Goal: Task Accomplishment & Management: Use online tool/utility

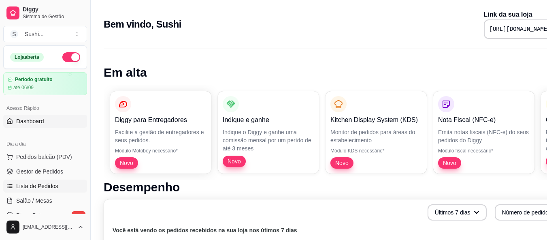
click at [52, 189] on span "Lista de Pedidos" at bounding box center [37, 186] width 42 height 8
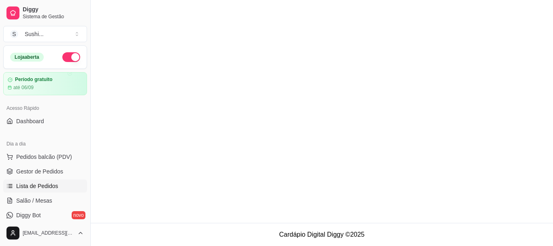
click at [52, 189] on span "Lista de Pedidos" at bounding box center [37, 186] width 42 height 8
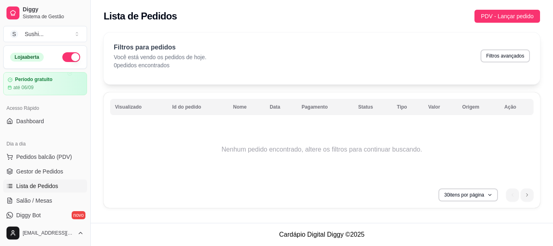
click at [48, 182] on span "Lista de Pedidos" at bounding box center [37, 186] width 42 height 8
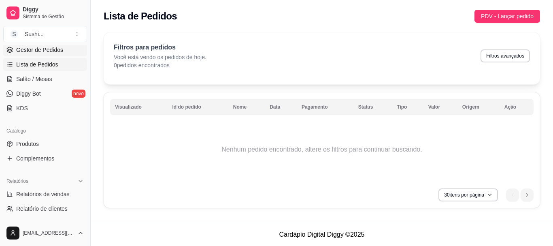
scroll to position [162, 0]
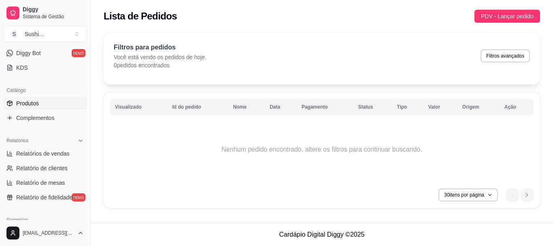
click at [32, 104] on span "Produtos" at bounding box center [27, 103] width 23 height 8
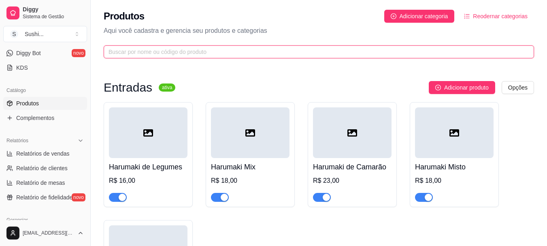
click at [127, 51] on input "text" at bounding box center [315, 51] width 414 height 9
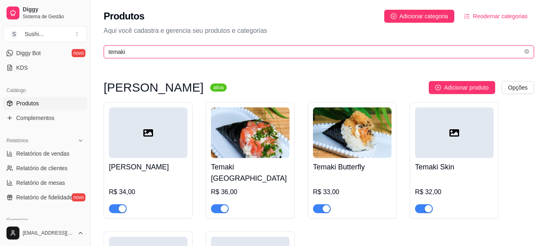
type input "temaki"
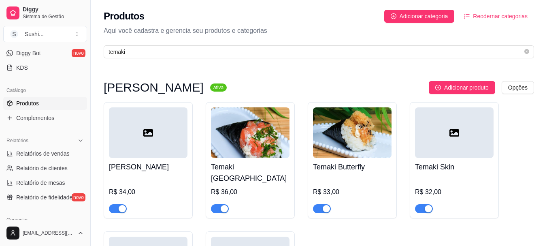
click at [279, 154] on img at bounding box center [250, 132] width 79 height 51
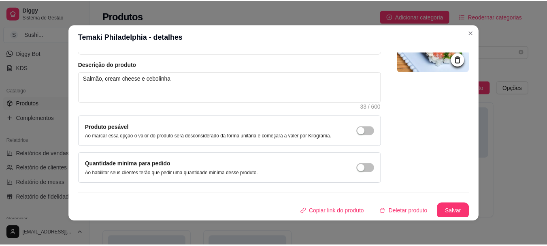
scroll to position [84, 0]
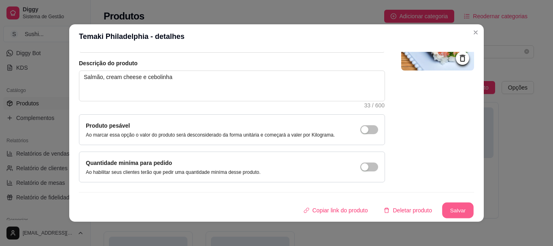
click at [456, 214] on button "Salvar" at bounding box center [458, 210] width 32 height 16
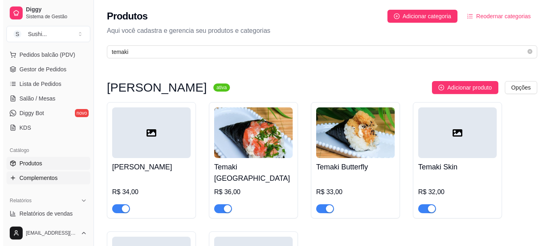
scroll to position [81, 0]
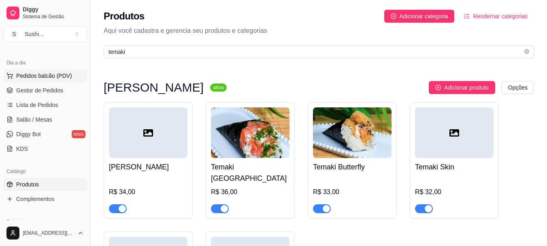
click at [48, 74] on span "Pedidos balcão (PDV)" at bounding box center [44, 76] width 56 height 8
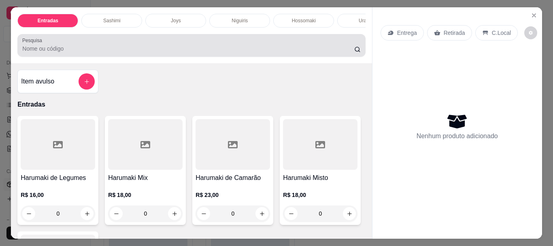
click at [54, 45] on div at bounding box center [191, 45] width 338 height 16
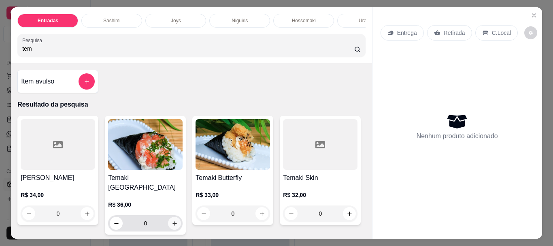
type input "tem"
click at [172, 220] on icon "increase-product-quantity" at bounding box center [175, 223] width 6 height 6
type input "1"
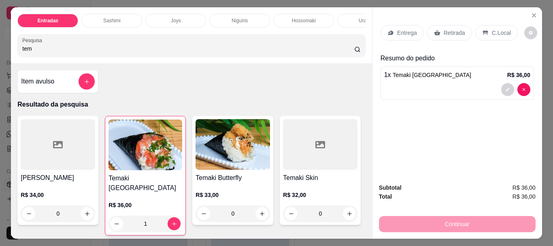
click at [405, 29] on p "Entrega" at bounding box center [407, 33] width 20 height 8
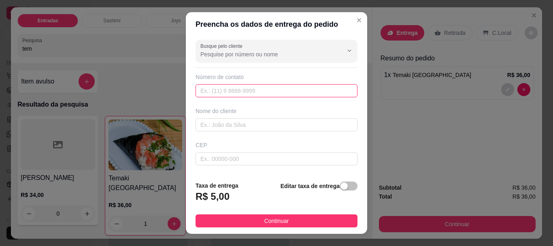
click at [214, 89] on input "text" at bounding box center [276, 90] width 162 height 13
type input "(93) 99188-6509"
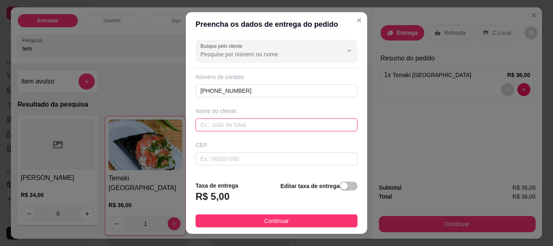
click at [216, 124] on input "text" at bounding box center [276, 124] width 162 height 13
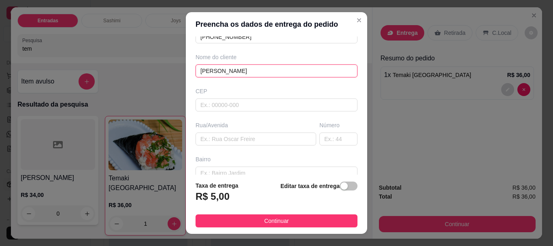
scroll to position [94, 0]
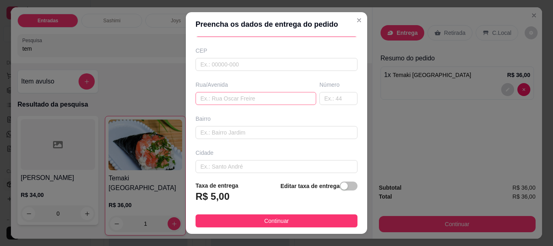
type input "[PERSON_NAME]"
click at [214, 100] on input "text" at bounding box center [255, 98] width 121 height 13
click at [238, 131] on input "text" at bounding box center [276, 132] width 162 height 13
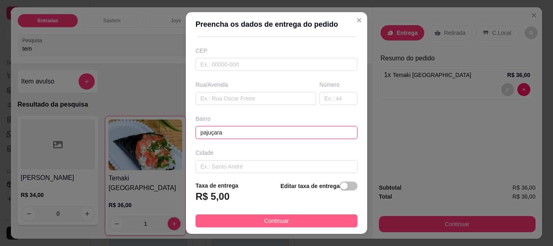
type input "pajuçara"
click at [255, 223] on button "Continuar" at bounding box center [276, 220] width 162 height 13
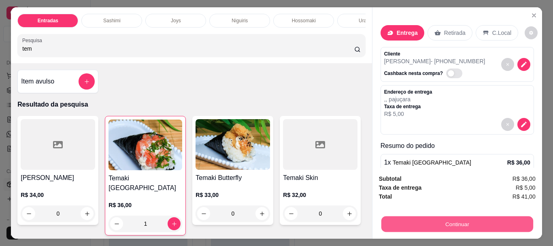
click at [416, 220] on button "Continuar" at bounding box center [457, 224] width 152 height 16
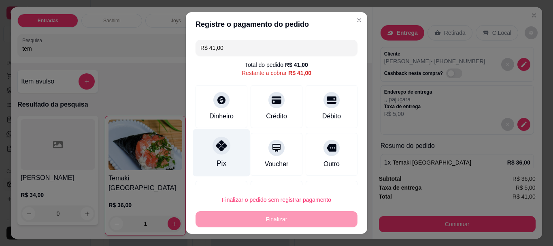
click at [208, 155] on div "Pix" at bounding box center [221, 152] width 57 height 47
type input "R$ 0,00"
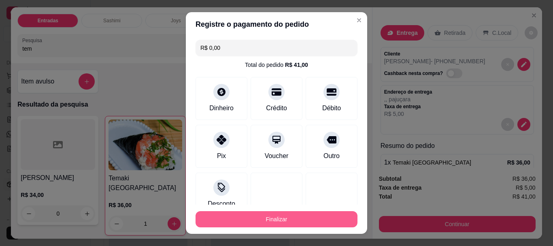
click at [254, 217] on button "Finalizar" at bounding box center [276, 219] width 162 height 16
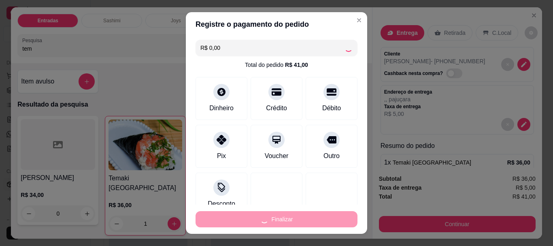
type input "0"
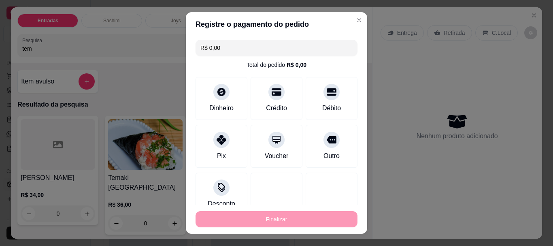
type input "-R$ 41,00"
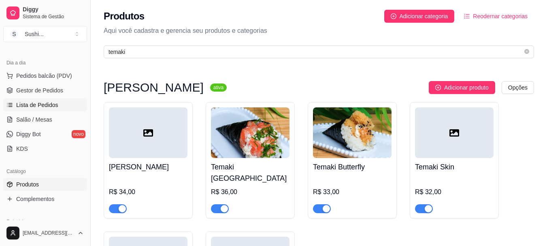
click at [26, 104] on span "Lista de Pedidos" at bounding box center [37, 105] width 42 height 8
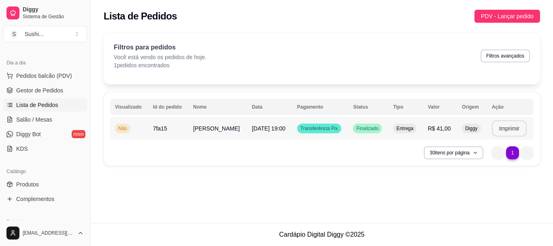
click at [492, 127] on button "Imprimir" at bounding box center [509, 128] width 35 height 16
click at [492, 127] on button "Imprimir" at bounding box center [509, 129] width 34 height 16
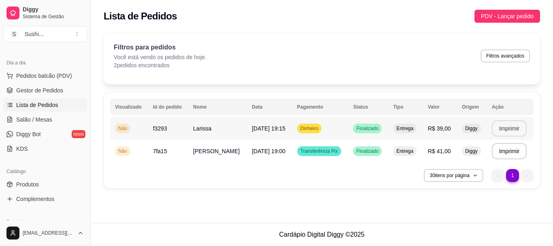
click at [507, 131] on button "Imprimir" at bounding box center [509, 128] width 35 height 16
click at [509, 131] on button "Imprimir" at bounding box center [509, 128] width 35 height 16
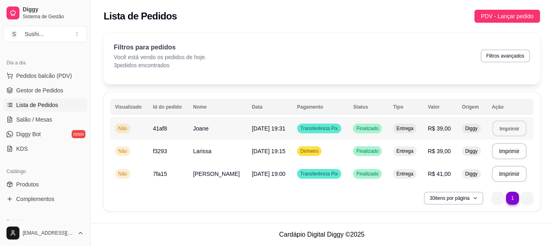
click at [510, 125] on button "Imprimir" at bounding box center [509, 129] width 34 height 16
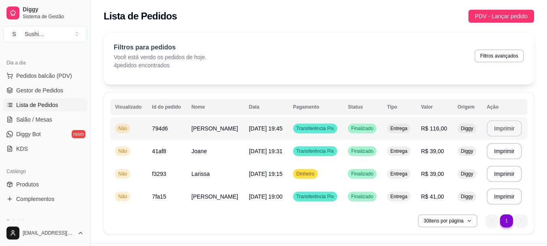
click at [493, 129] on button "Imprimir" at bounding box center [503, 128] width 35 height 16
click at [45, 228] on link "Relatórios de vendas" at bounding box center [45, 234] width 84 height 13
select select "ALL"
select select "0"
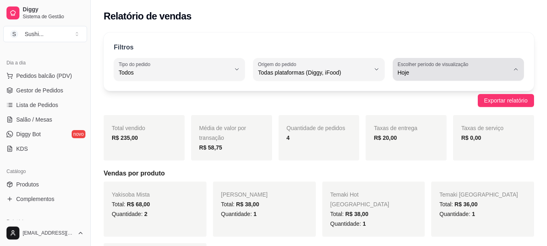
click at [398, 73] on span "Hoje" at bounding box center [453, 72] width 112 height 8
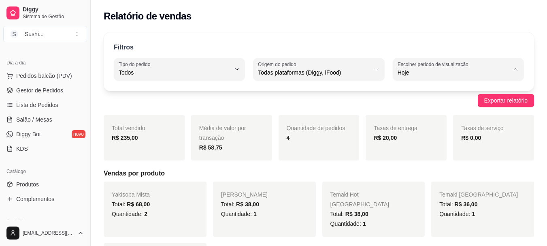
click at [406, 104] on span "Ontem" at bounding box center [454, 105] width 106 height 8
type input "1"
select select "1"
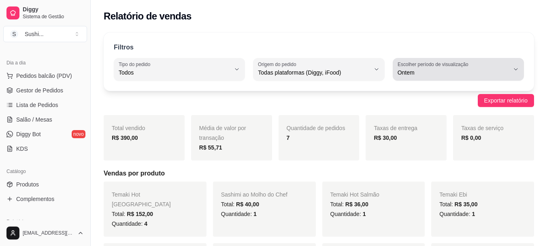
click at [400, 58] on button "Escolher período de visualização Ontem" at bounding box center [458, 69] width 131 height 23
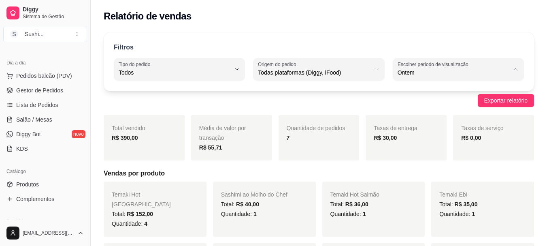
click at [401, 88] on span "Hoje" at bounding box center [454, 92] width 106 height 8
type input "0"
select select "0"
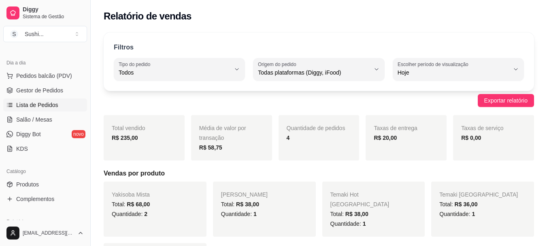
click at [39, 105] on span "Lista de Pedidos" at bounding box center [37, 105] width 42 height 8
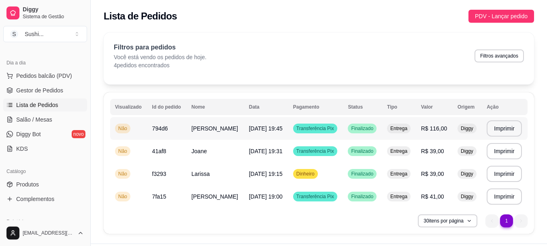
click at [118, 126] on span "Não" at bounding box center [123, 128] width 12 height 6
click at [120, 134] on td "Não" at bounding box center [128, 128] width 37 height 23
click at [492, 127] on button "Imprimir" at bounding box center [503, 128] width 35 height 16
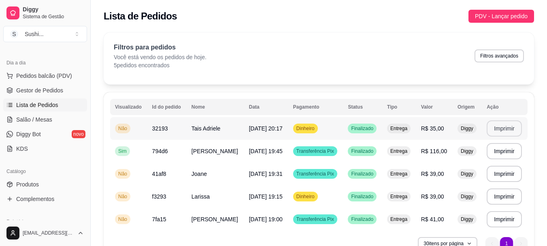
click at [505, 125] on button "Imprimir" at bounding box center [503, 128] width 35 height 16
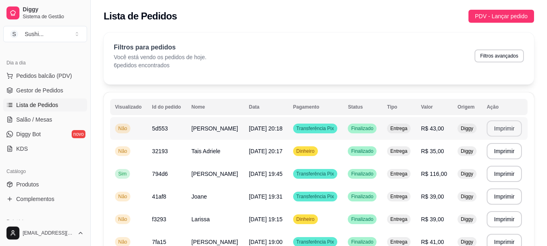
click at [507, 128] on button "Imprimir" at bounding box center [503, 128] width 35 height 16
click at [127, 238] on span "Não" at bounding box center [123, 241] width 12 height 6
click at [122, 216] on span "Não" at bounding box center [123, 219] width 12 height 6
click at [126, 193] on span "Não" at bounding box center [123, 196] width 12 height 6
click at [121, 146] on div "Não" at bounding box center [122, 151] width 15 height 10
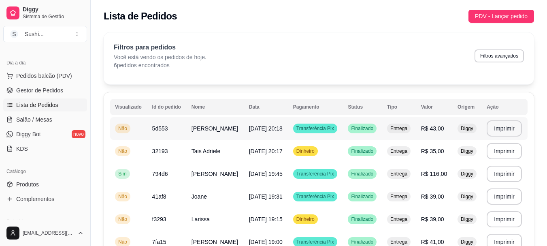
click at [126, 125] on span "Não" at bounding box center [123, 128] width 12 height 6
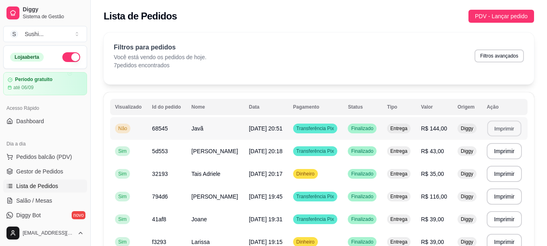
click at [501, 129] on button "Imprimir" at bounding box center [504, 129] width 34 height 16
click at [121, 127] on span "Não" at bounding box center [123, 128] width 12 height 6
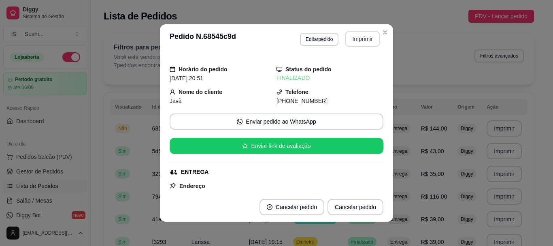
click at [374, 35] on button "Imprimir" at bounding box center [362, 39] width 35 height 16
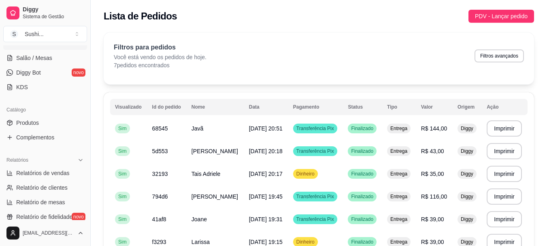
scroll to position [162, 0]
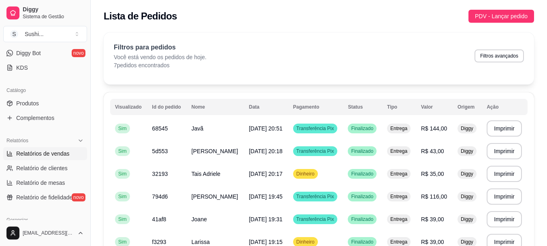
click at [38, 149] on link "Relatórios de vendas" at bounding box center [45, 153] width 84 height 13
select select "ALL"
select select "0"
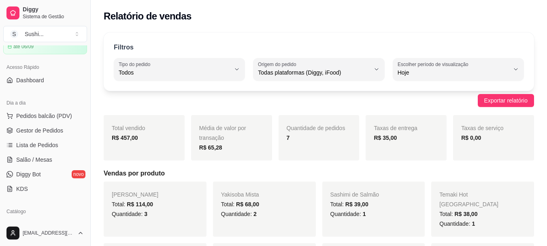
scroll to position [40, 0]
click at [36, 144] on span "Lista de Pedidos" at bounding box center [37, 145] width 42 height 8
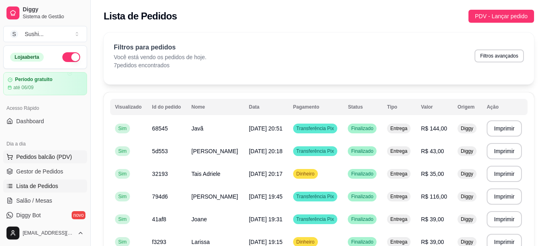
click at [32, 155] on span "Pedidos balcão (PDV)" at bounding box center [44, 157] width 56 height 8
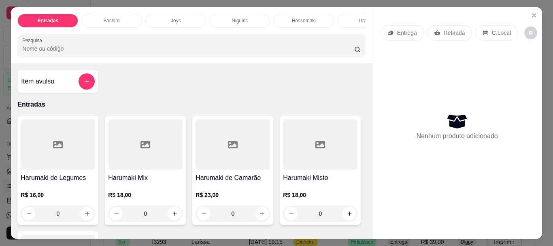
click at [399, 34] on p "Entrega" at bounding box center [407, 33] width 20 height 8
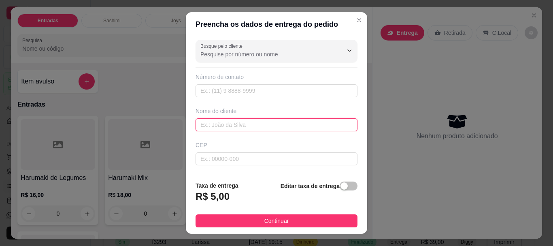
click at [236, 124] on input "text" at bounding box center [276, 124] width 162 height 13
type input "yana"
click at [330, 189] on strong "Editar taxa de entrega" at bounding box center [309, 185] width 59 height 6
click at [339, 184] on button "button" at bounding box center [348, 185] width 18 height 9
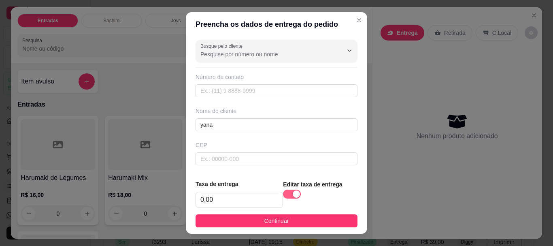
click at [293, 192] on div "button" at bounding box center [296, 193] width 7 height 7
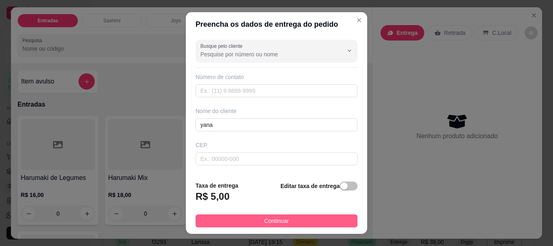
click at [286, 223] on button "Continuar" at bounding box center [276, 220] width 162 height 13
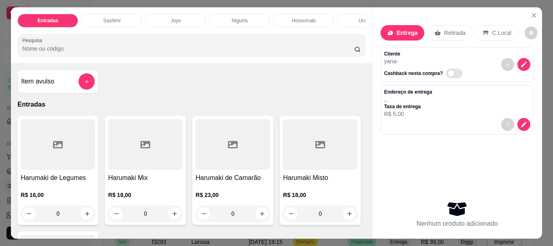
click at [34, 48] on input "Pesquisa" at bounding box center [188, 49] width 332 height 8
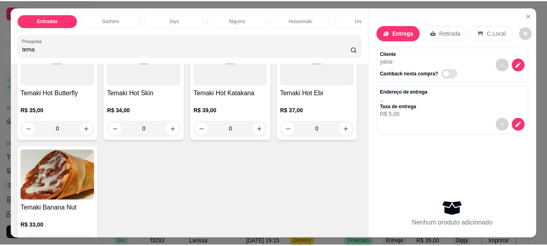
scroll to position [364, 0]
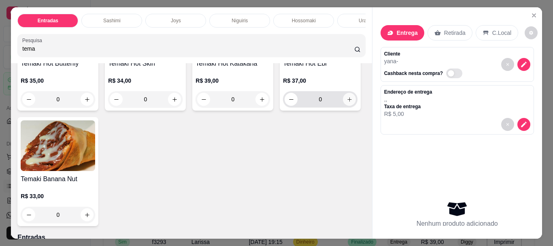
type input "tema"
click at [343, 106] on button "increase-product-quantity" at bounding box center [349, 99] width 13 height 13
type input "1"
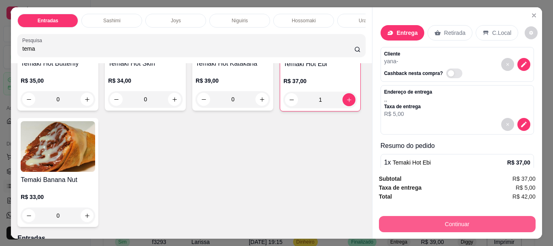
click at [463, 216] on button "Continuar" at bounding box center [457, 224] width 157 height 16
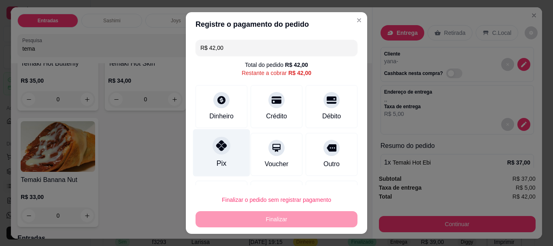
click at [219, 151] on div at bounding box center [221, 146] width 18 height 18
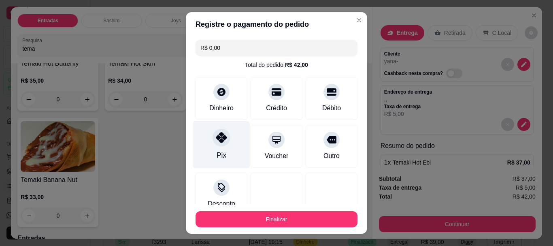
type input "R$ 0,00"
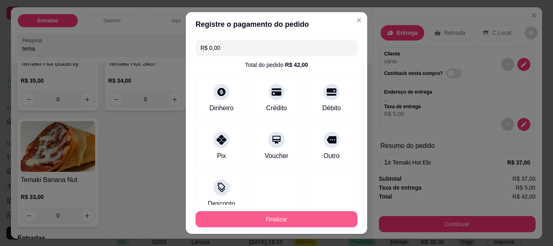
click at [284, 219] on button "Finalizar" at bounding box center [276, 219] width 162 height 16
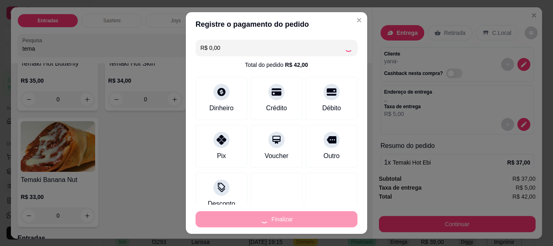
type input "0"
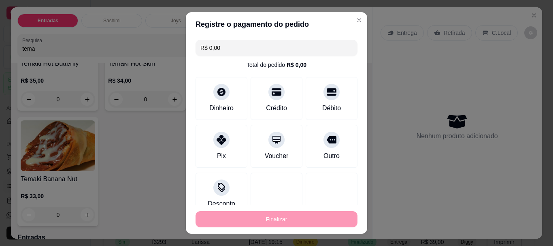
type input "-R$ 42,00"
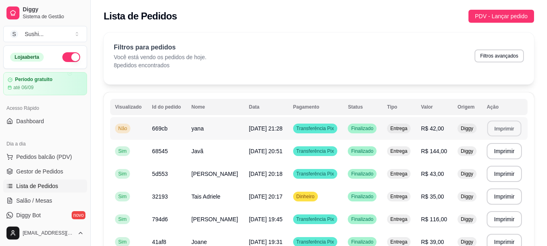
click at [494, 128] on button "Imprimir" at bounding box center [504, 129] width 34 height 16
click at [123, 132] on div "Não" at bounding box center [122, 128] width 15 height 10
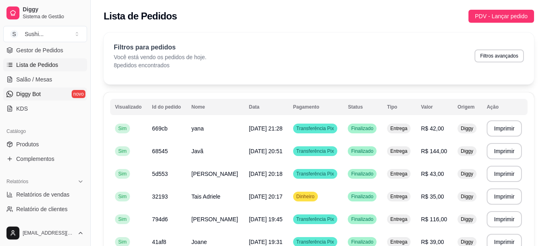
scroll to position [121, 0]
click at [44, 190] on span "Relatórios de vendas" at bounding box center [42, 194] width 53 height 8
select select "ALL"
select select "0"
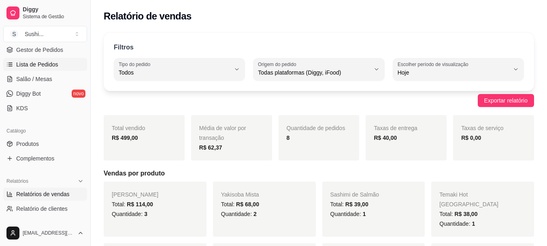
click at [40, 62] on span "Lista de Pedidos" at bounding box center [37, 64] width 42 height 8
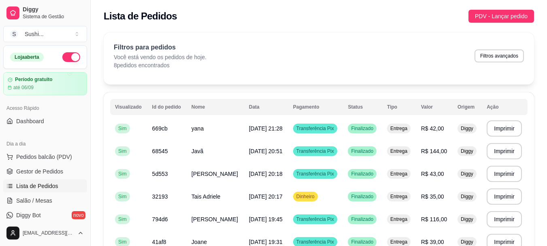
click at [65, 53] on button "button" at bounding box center [71, 57] width 18 height 10
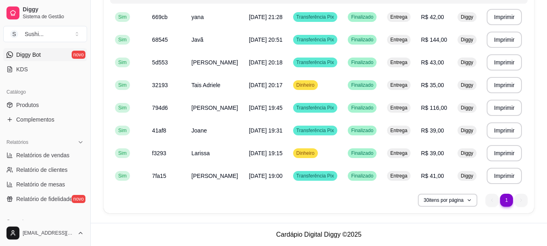
scroll to position [162, 0]
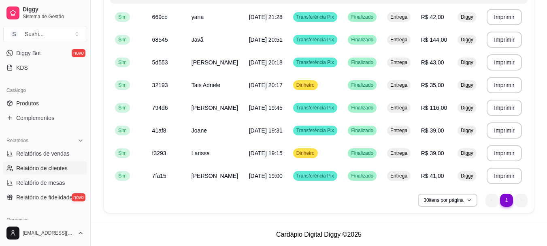
click at [67, 165] on link "Relatório de clientes" at bounding box center [45, 167] width 84 height 13
select select "30"
select select "HIGHEST_TOTAL_SPENT_WITH_ORDERS"
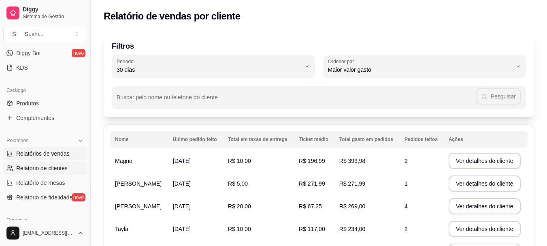
click at [58, 153] on span "Relatórios de vendas" at bounding box center [42, 153] width 53 height 8
select select "ALL"
select select "0"
